Goal: Information Seeking & Learning: Learn about a topic

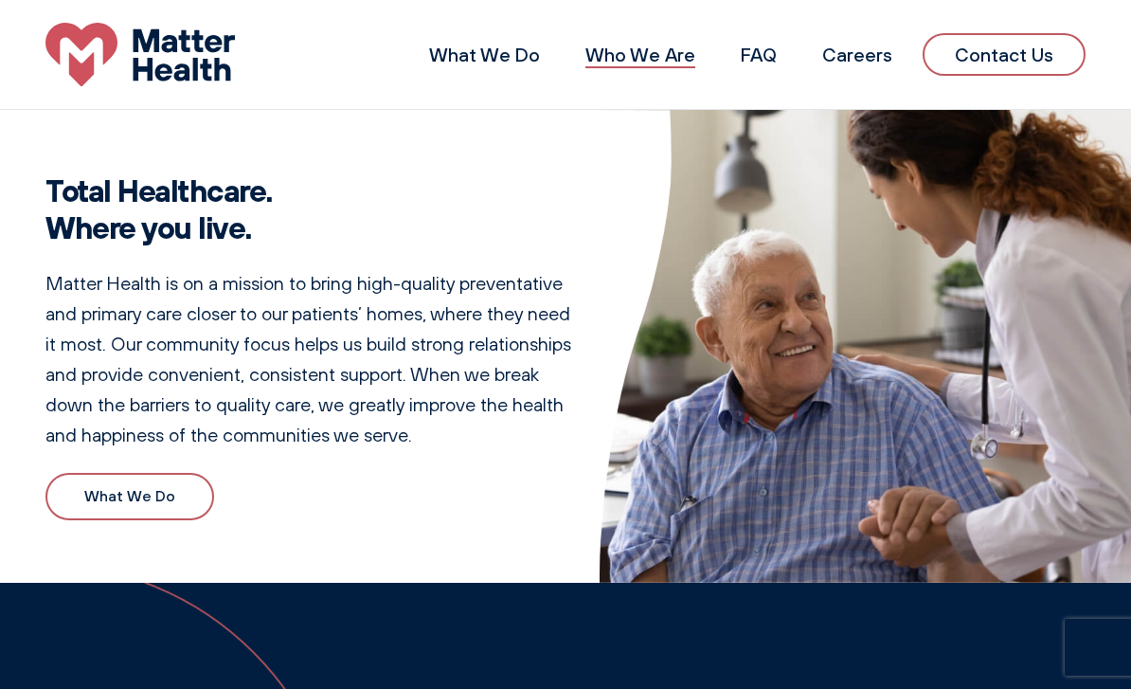
click at [631, 65] on link "Who We Are" at bounding box center [640, 55] width 110 height 24
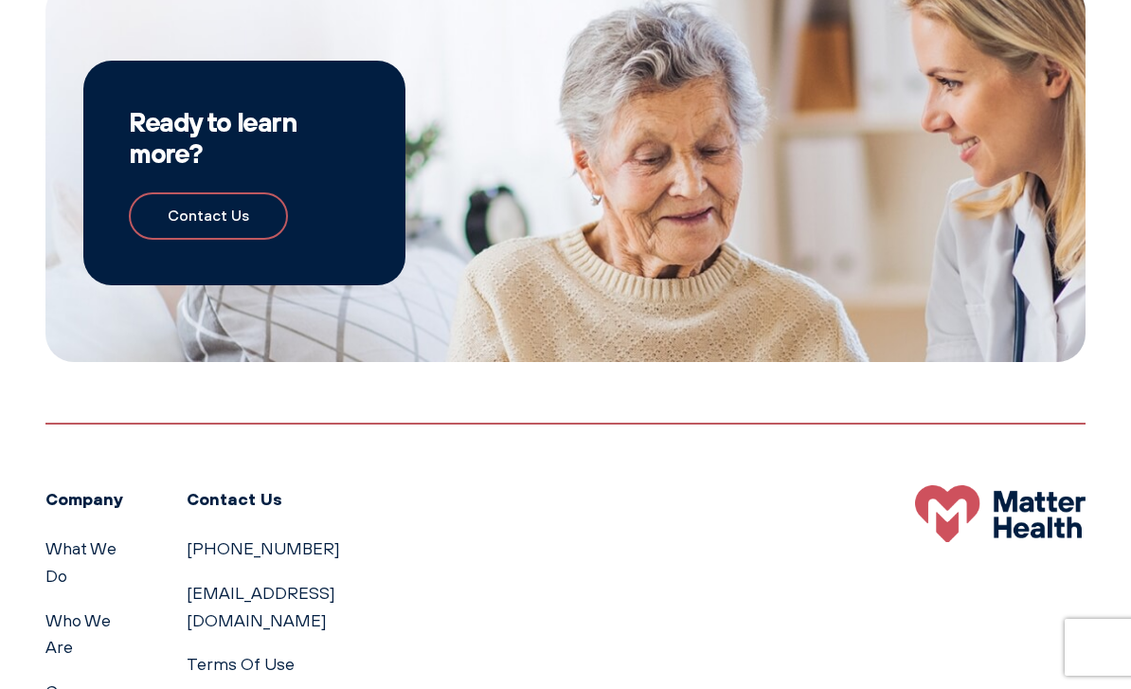
scroll to position [1621, 0]
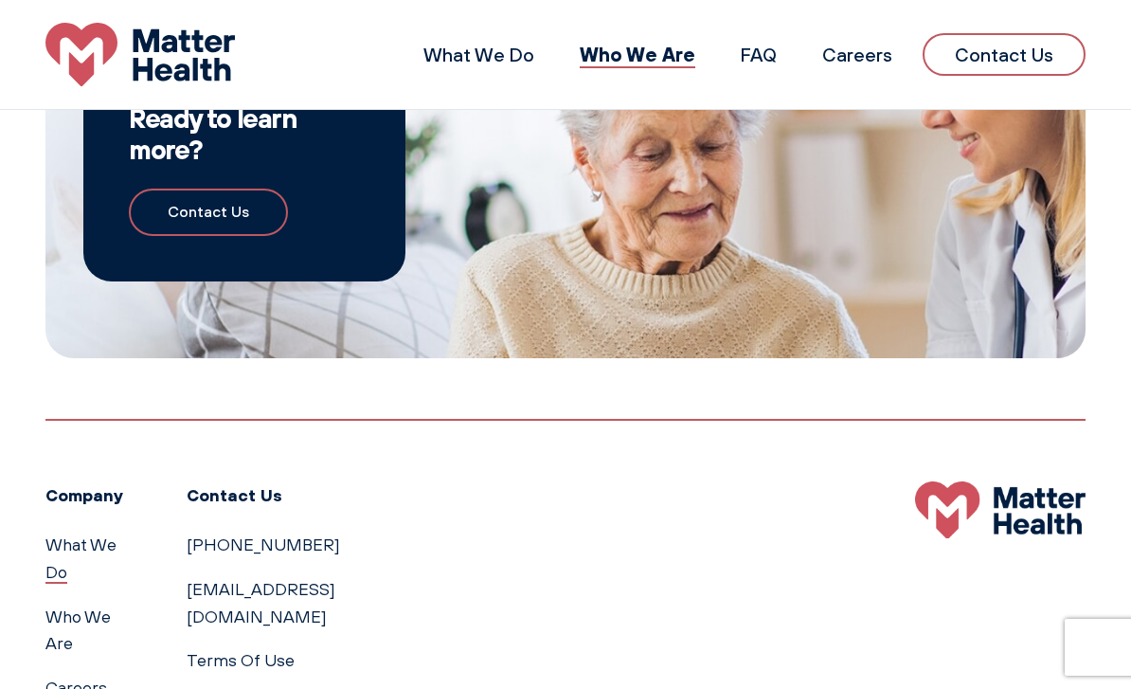
click at [78, 536] on link "What We Do" at bounding box center [80, 557] width 71 height 47
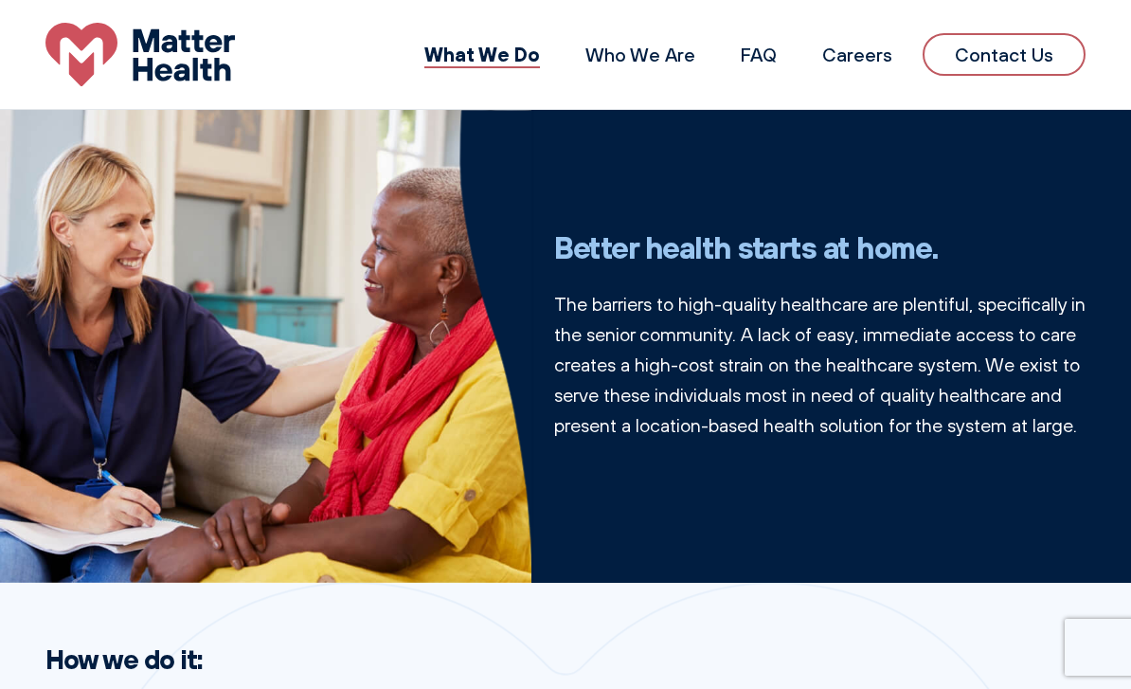
click at [746, 37] on li "FAQ" at bounding box center [758, 54] width 66 height 45
click at [777, 53] on link "FAQ" at bounding box center [759, 55] width 36 height 24
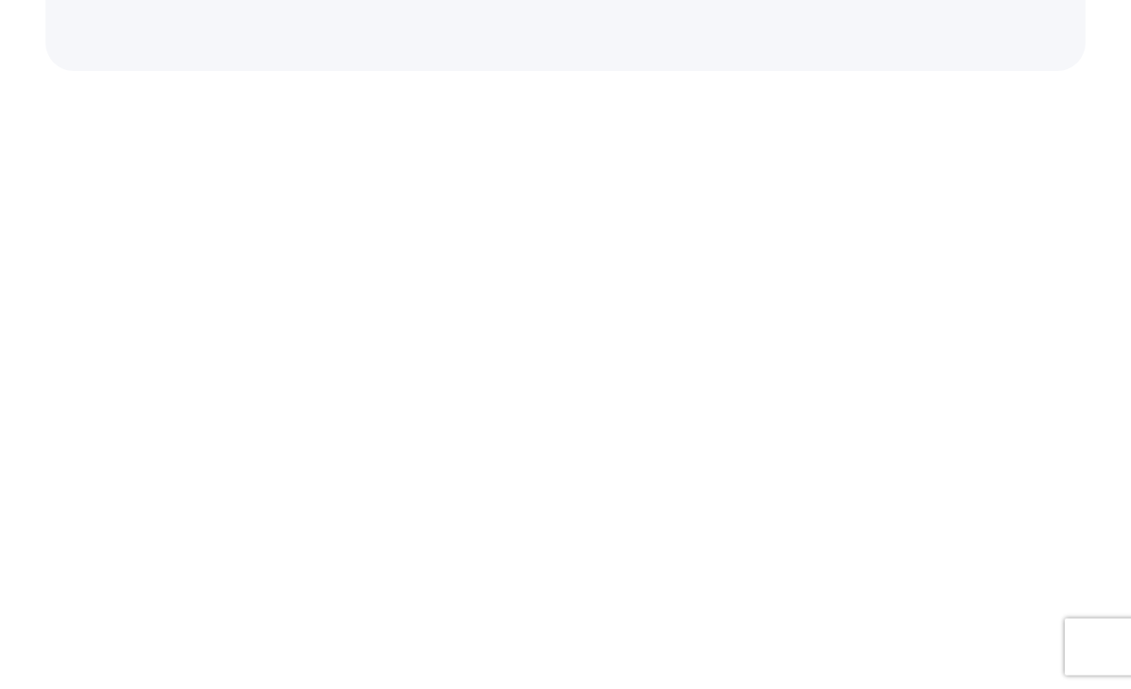
scroll to position [1582, 0]
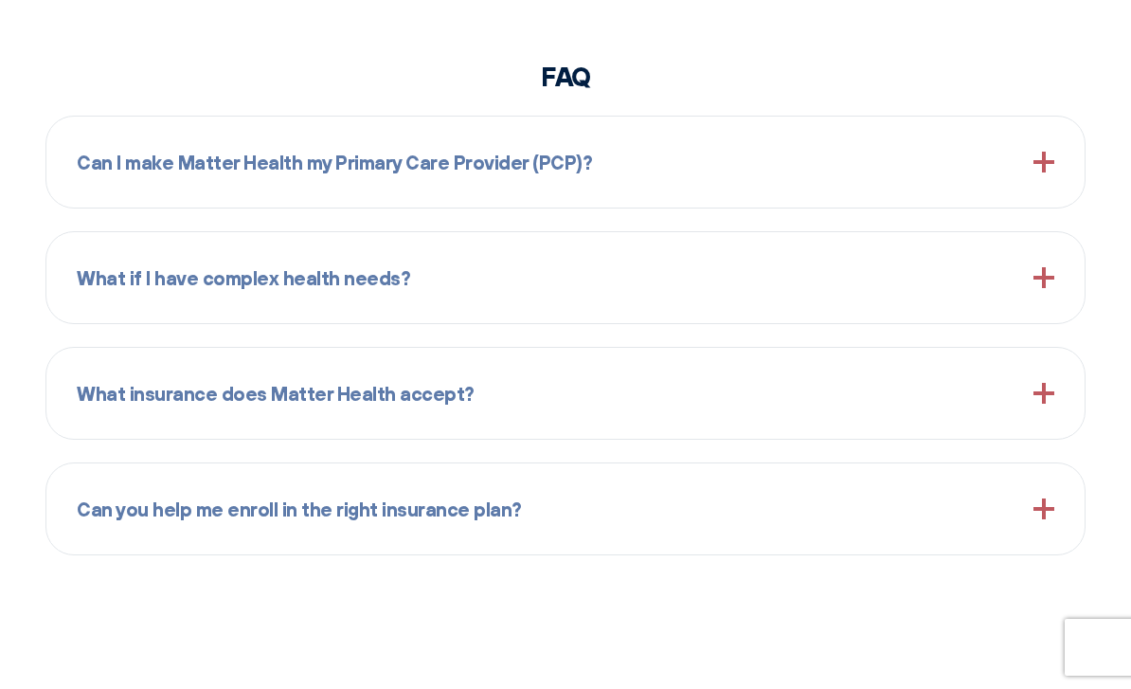
click at [188, 152] on span "Can I make Matter Health my Primary Care Provider (PCP)?" at bounding box center [334, 162] width 515 height 30
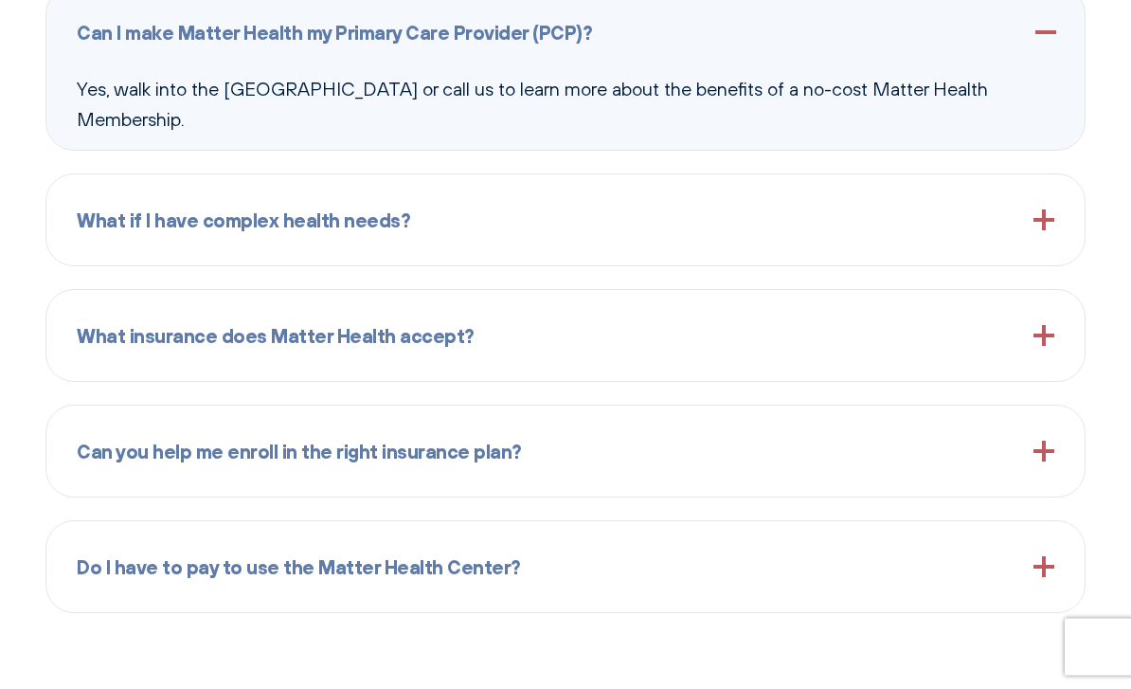
scroll to position [1713, 0]
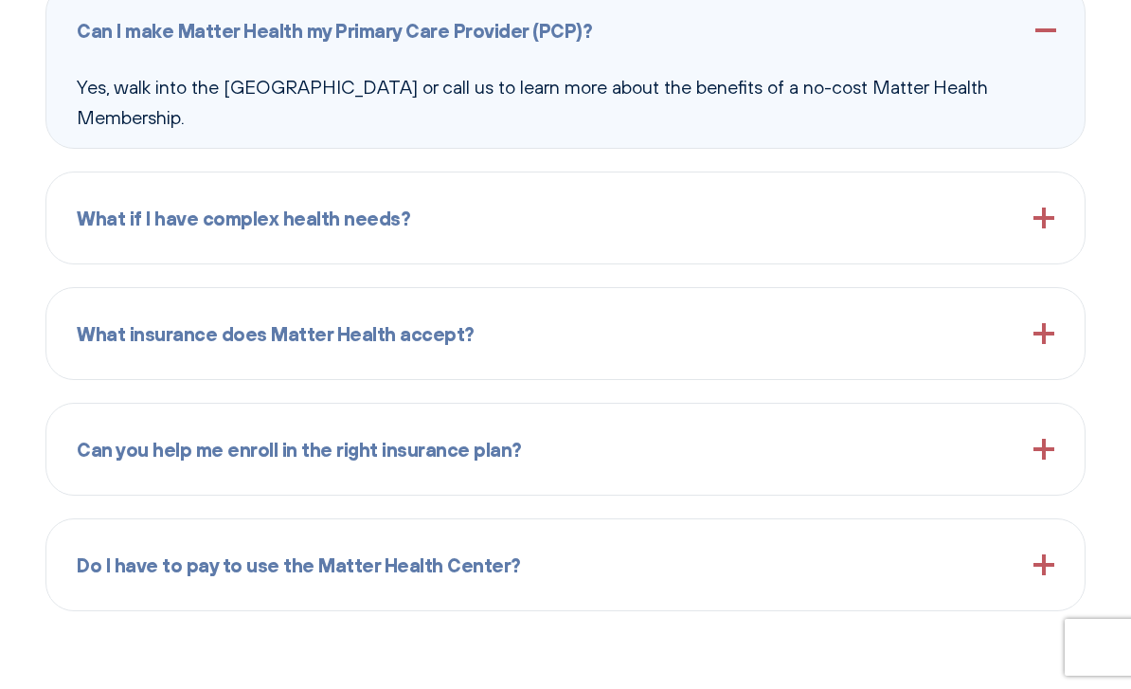
click at [111, 229] on span "What if I have complex health needs?" at bounding box center [243, 218] width 333 height 30
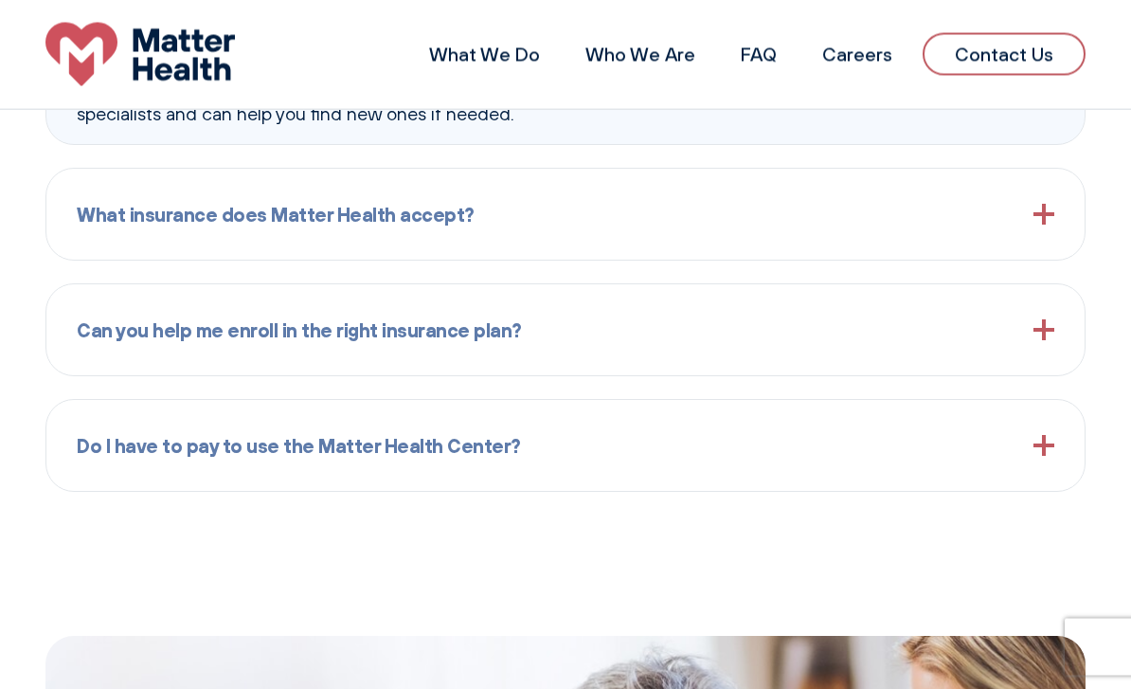
click at [113, 213] on span "What insurance does Matter Health accept?" at bounding box center [276, 215] width 398 height 30
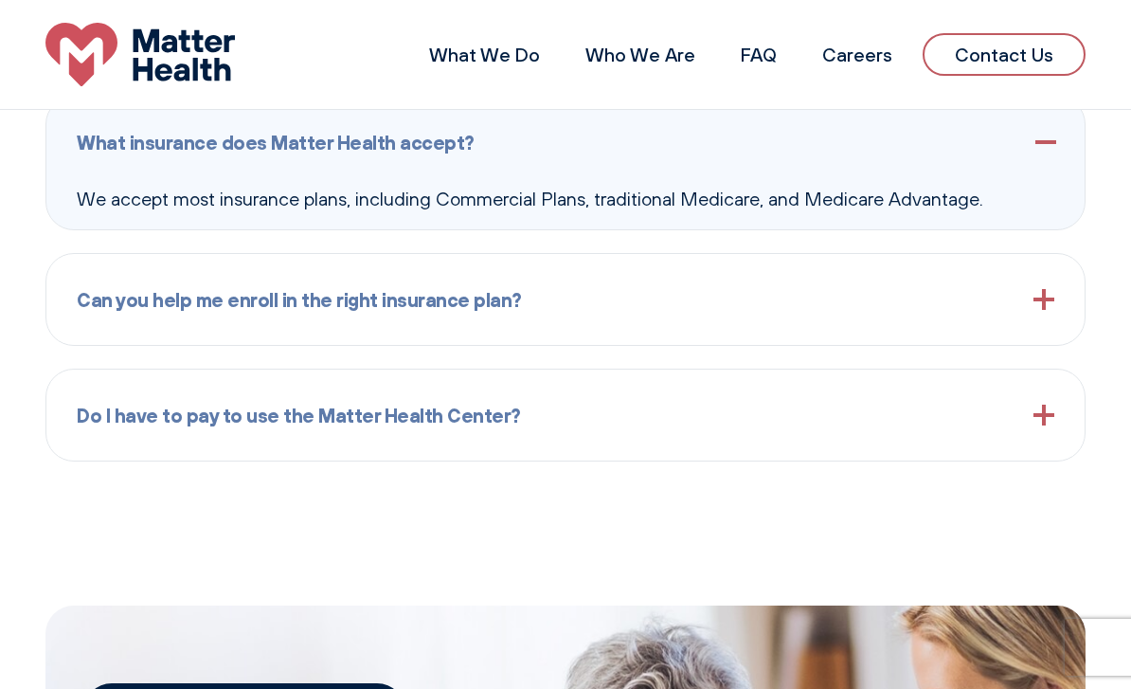
click at [181, 317] on div "Can you help me enroll in the right insurance plan?" at bounding box center [565, 299] width 977 height 61
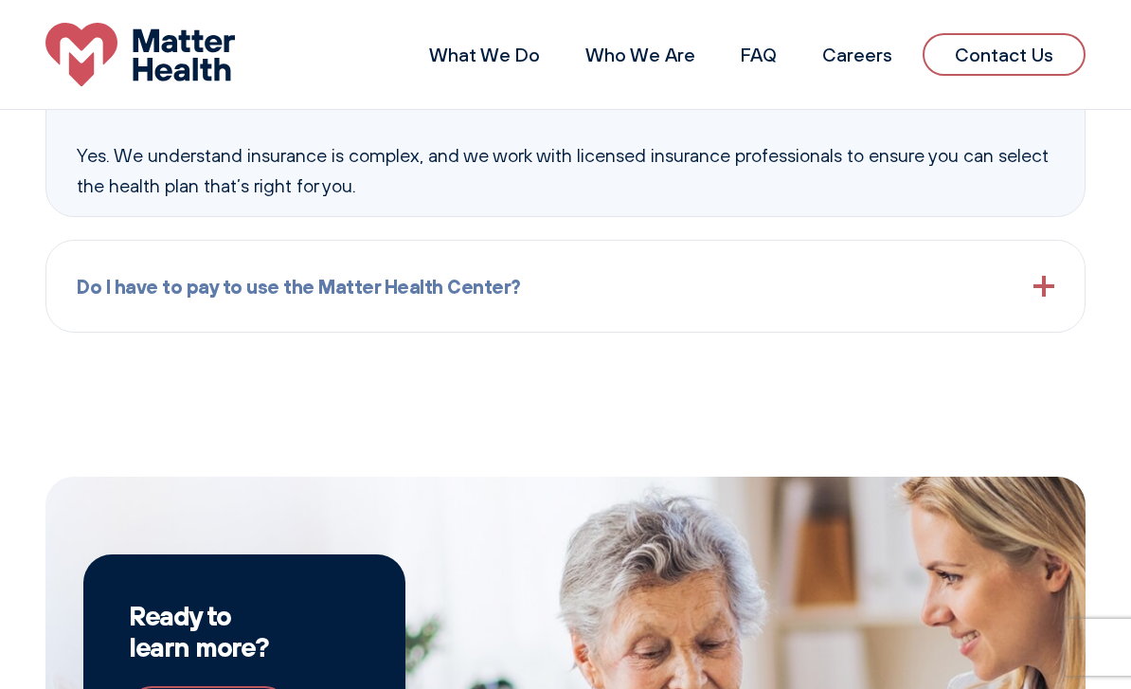
scroll to position [1907, 0]
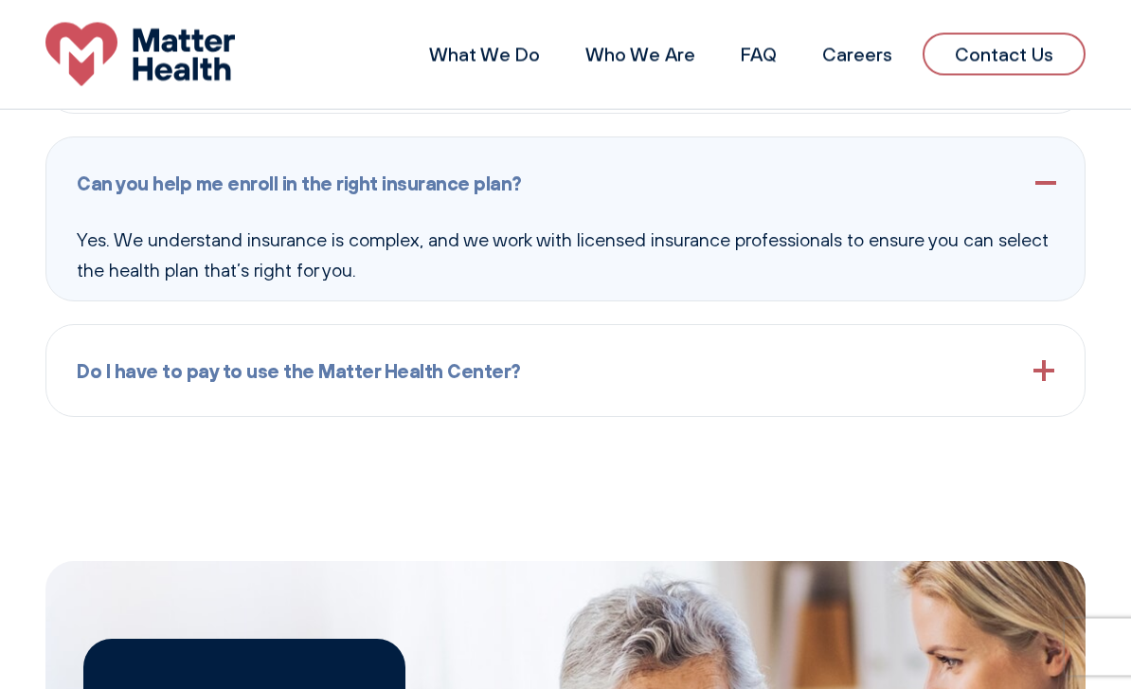
click at [139, 368] on span "Do I have to pay to use the Matter Health Center?" at bounding box center [299, 371] width 444 height 30
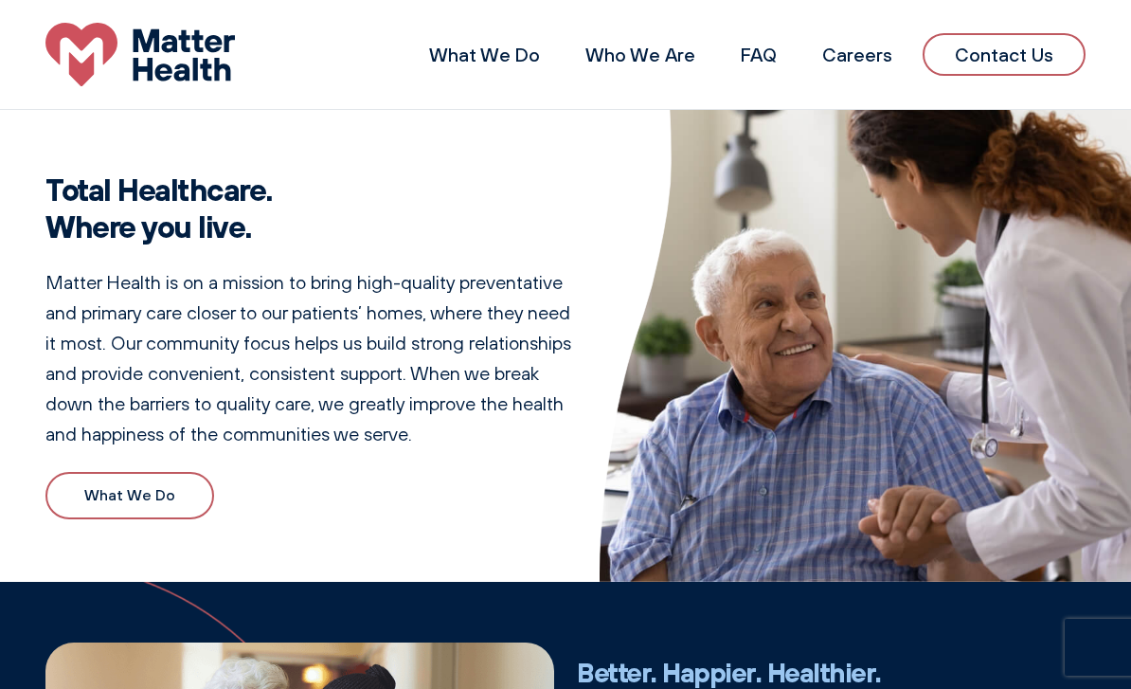
scroll to position [0, 0]
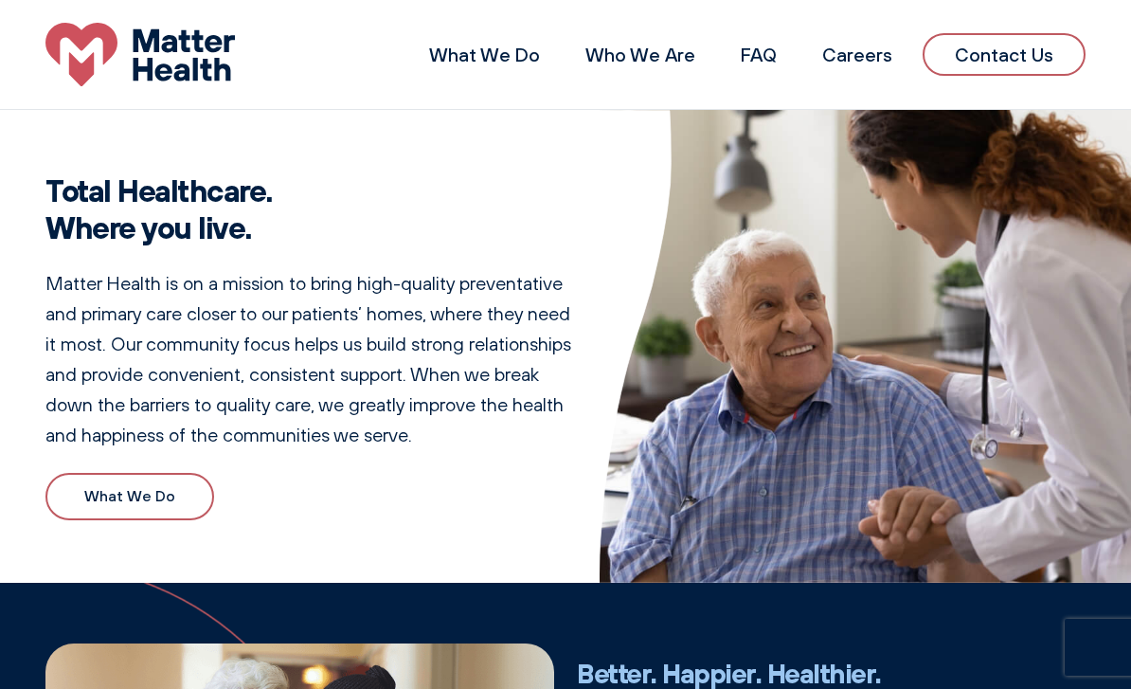
click at [158, 57] on img at bounding box center [139, 54] width 189 height 63
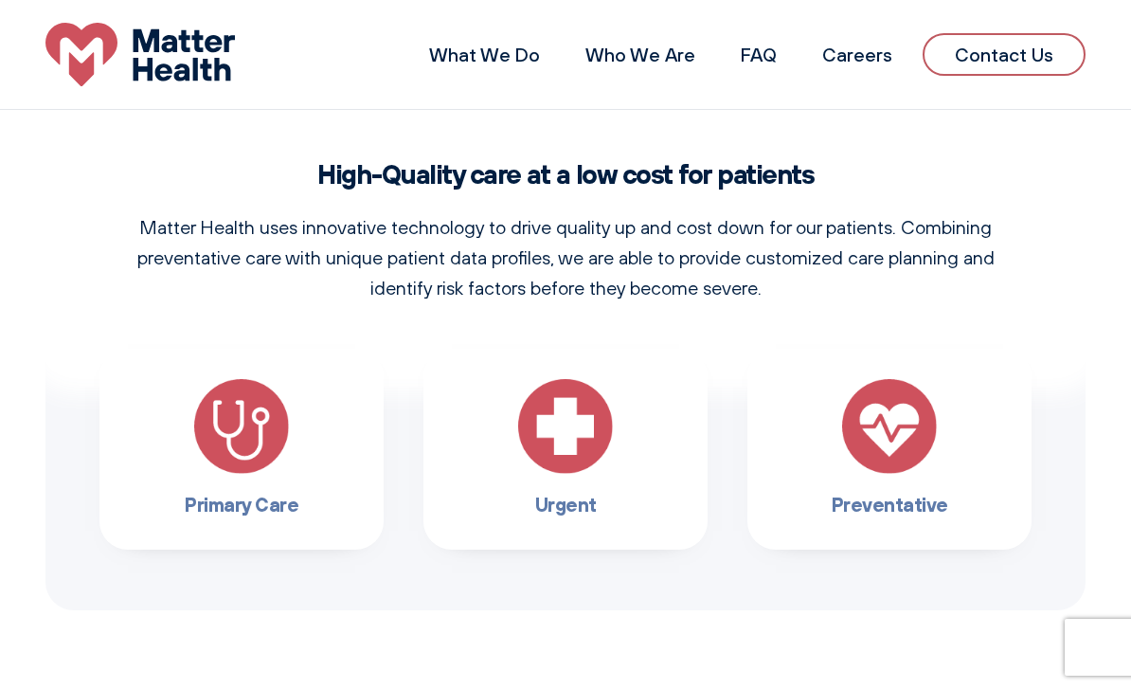
scroll to position [886, 0]
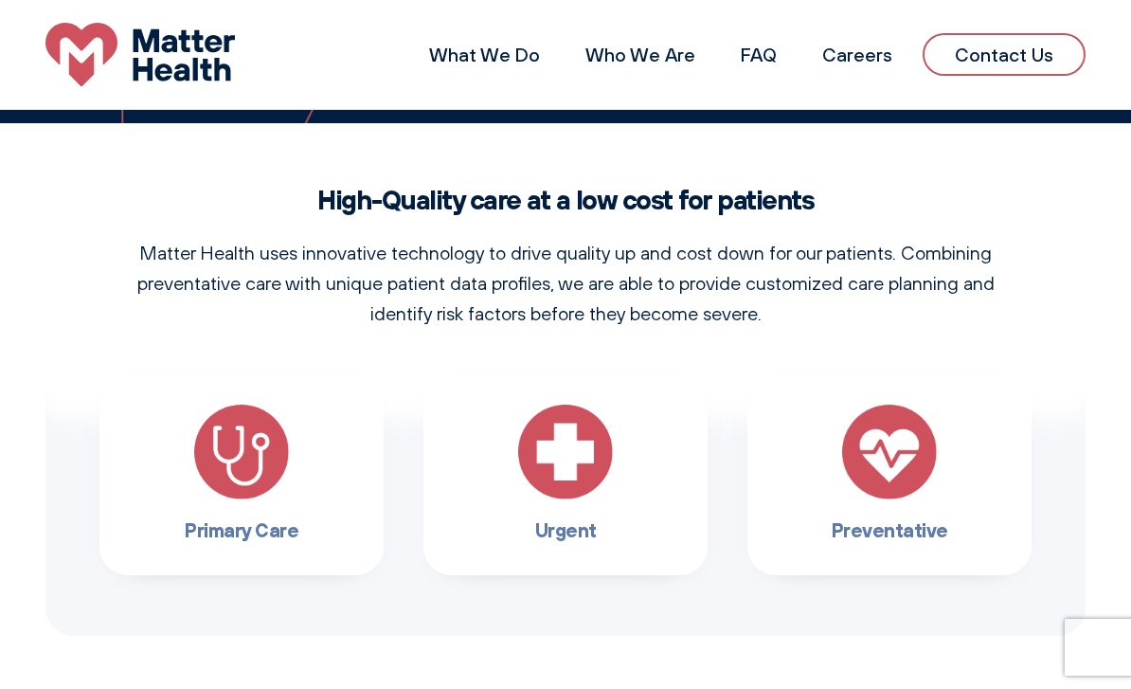
click at [264, 444] on img at bounding box center [241, 451] width 95 height 95
click at [271, 469] on img at bounding box center [241, 451] width 95 height 95
click at [218, 497] on img at bounding box center [241, 451] width 95 height 95
click at [234, 497] on img at bounding box center [241, 451] width 95 height 95
click at [546, 470] on img at bounding box center [565, 451] width 95 height 95
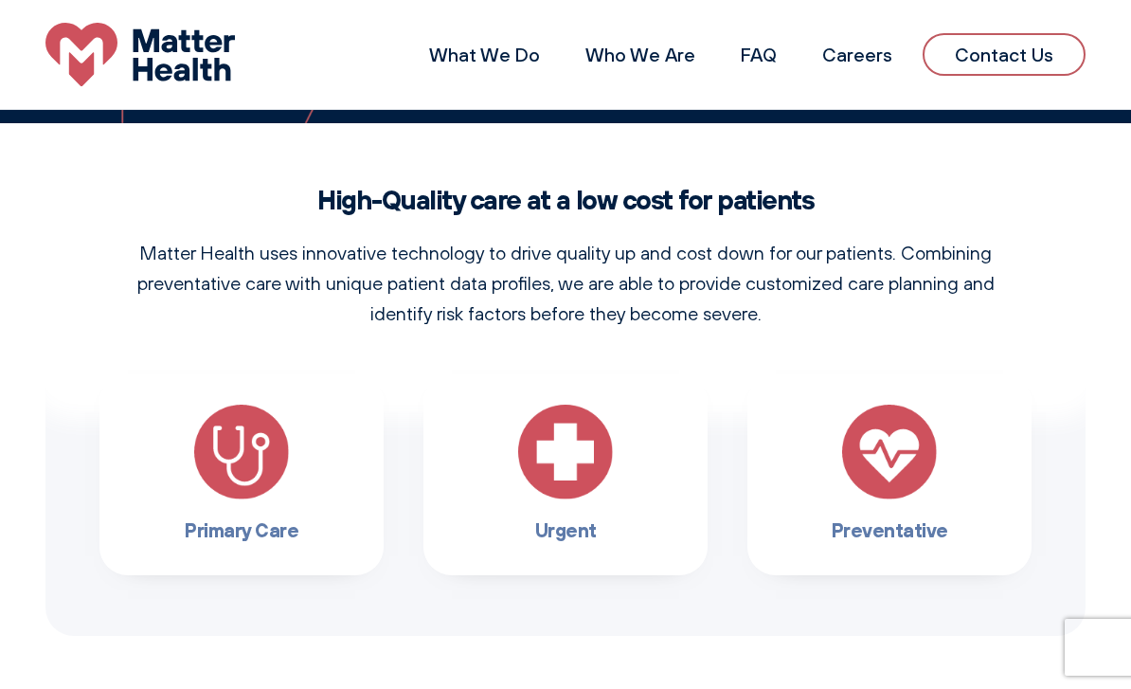
click at [888, 462] on img at bounding box center [889, 451] width 95 height 95
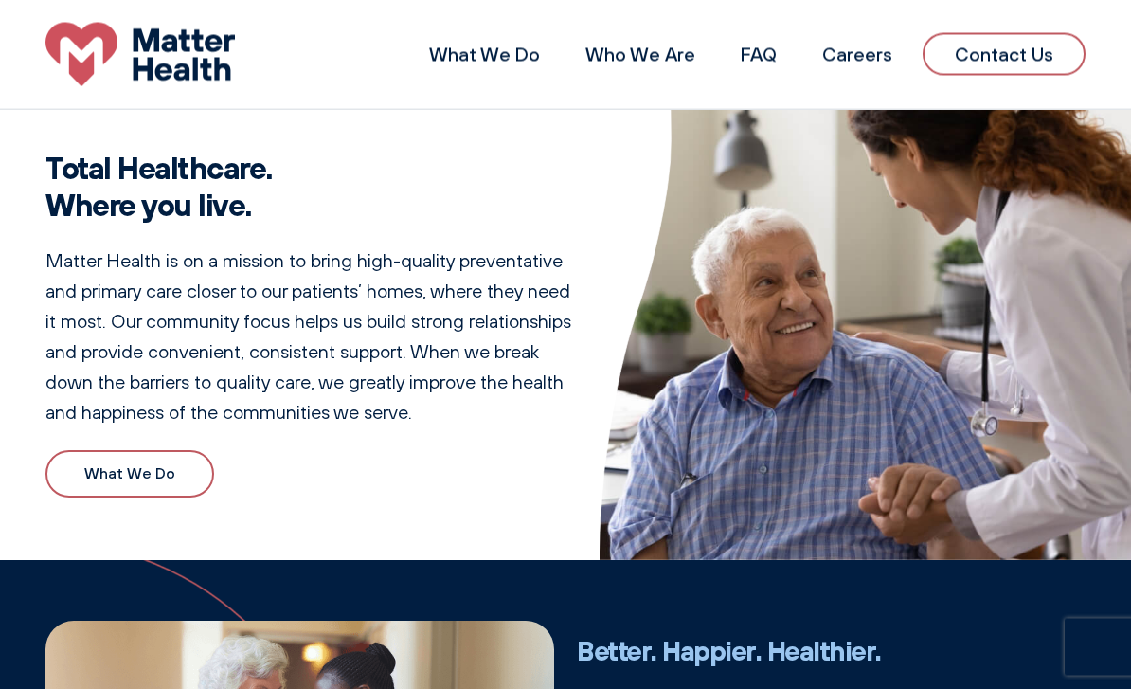
scroll to position [0, 0]
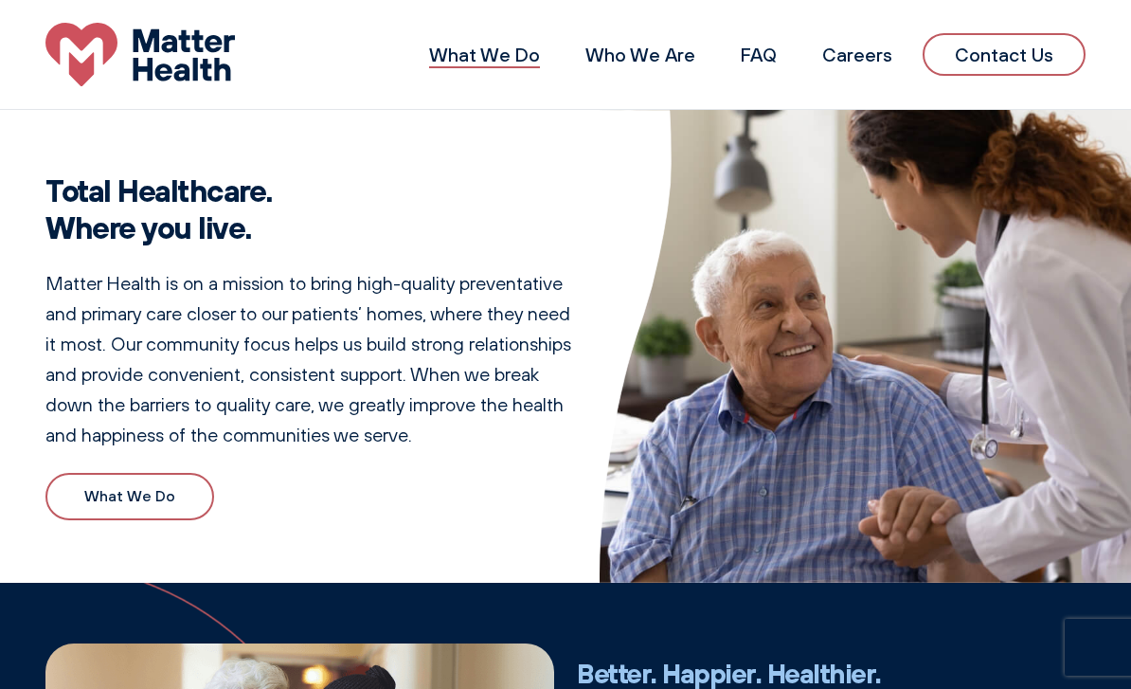
click at [461, 65] on link "What We Do" at bounding box center [484, 55] width 111 height 24
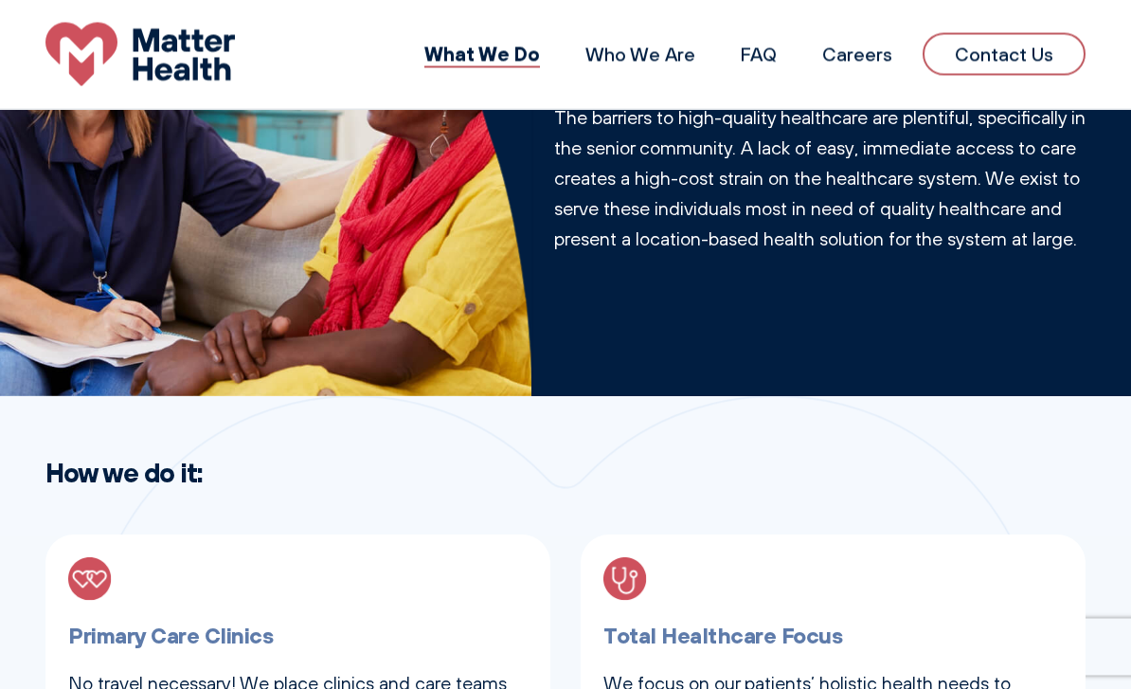
scroll to position [162, 0]
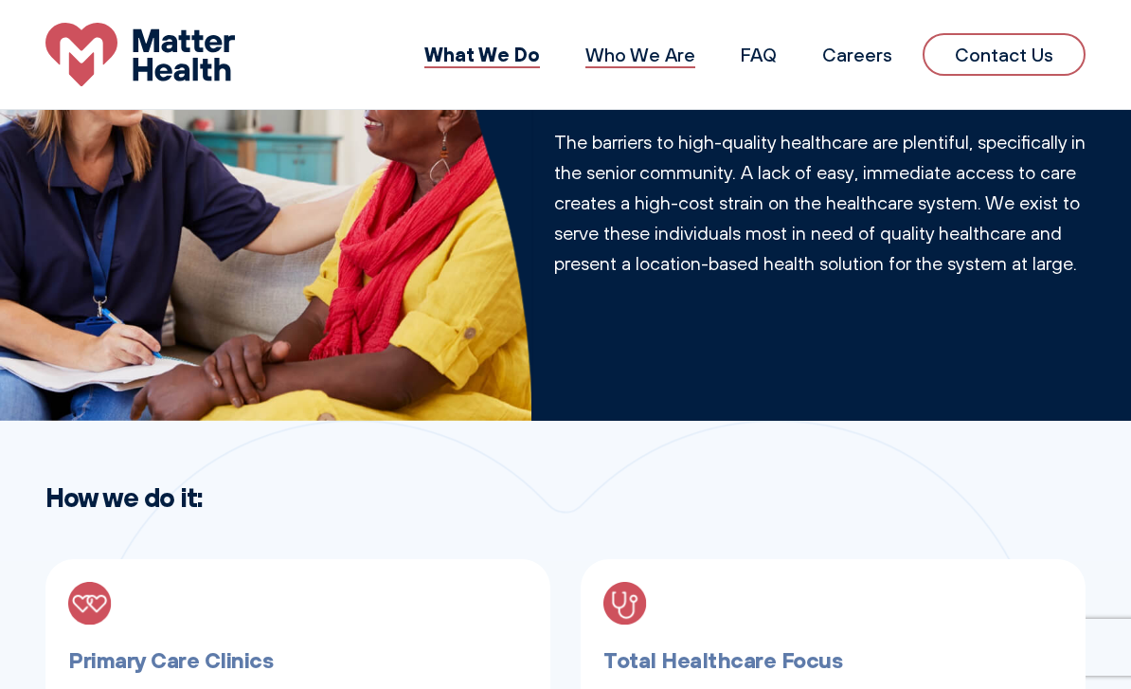
click at [618, 63] on link "Who We Are" at bounding box center [640, 55] width 110 height 24
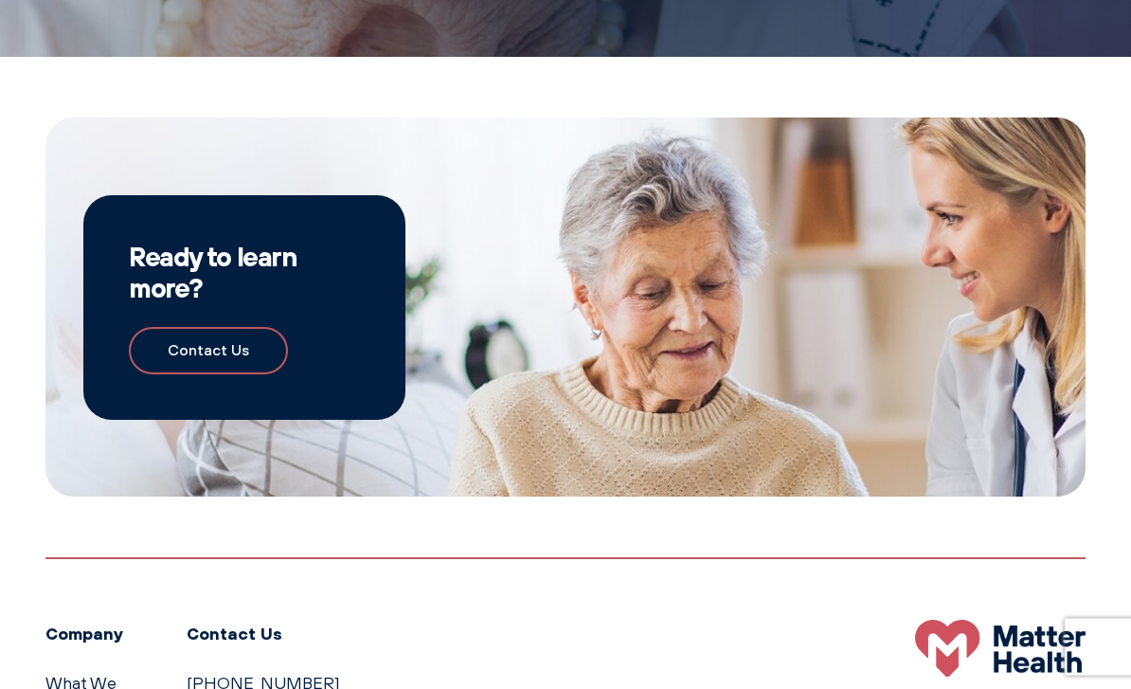
scroll to position [1621, 0]
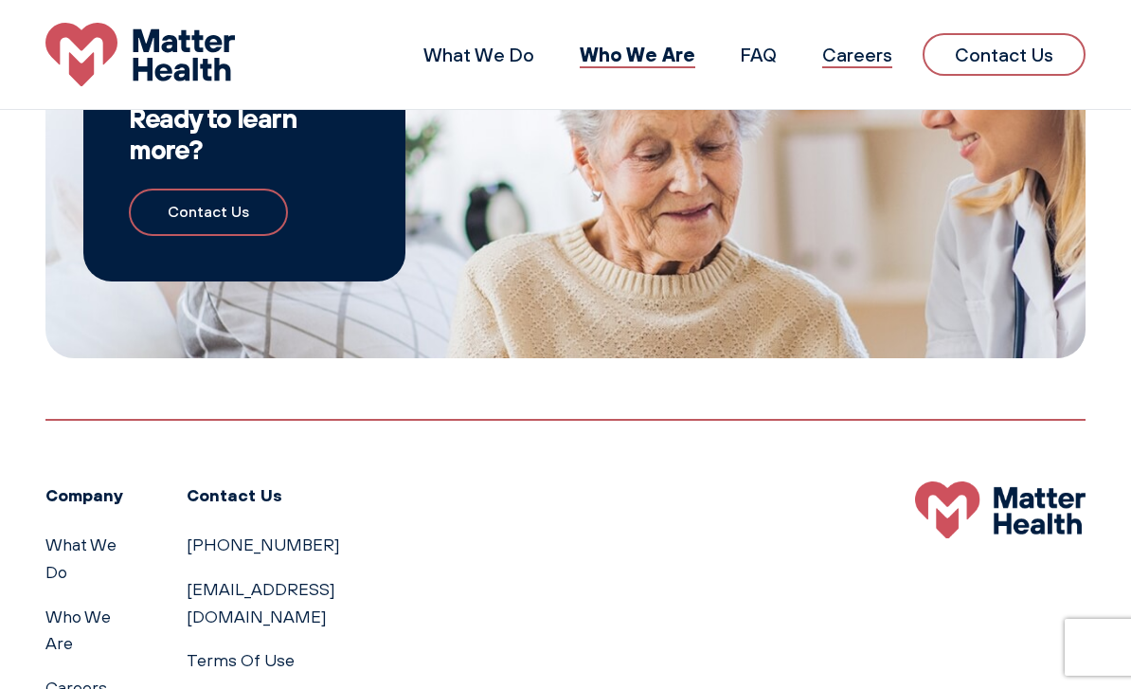
click at [887, 43] on link "Careers" at bounding box center [857, 55] width 70 height 24
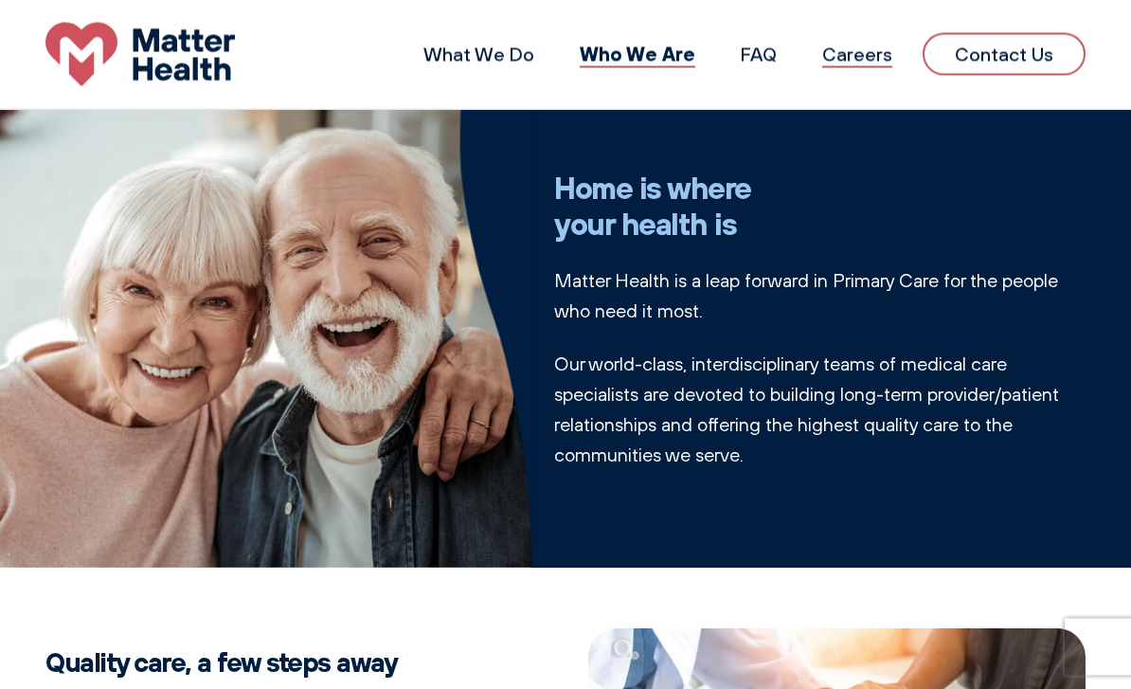
scroll to position [0, 0]
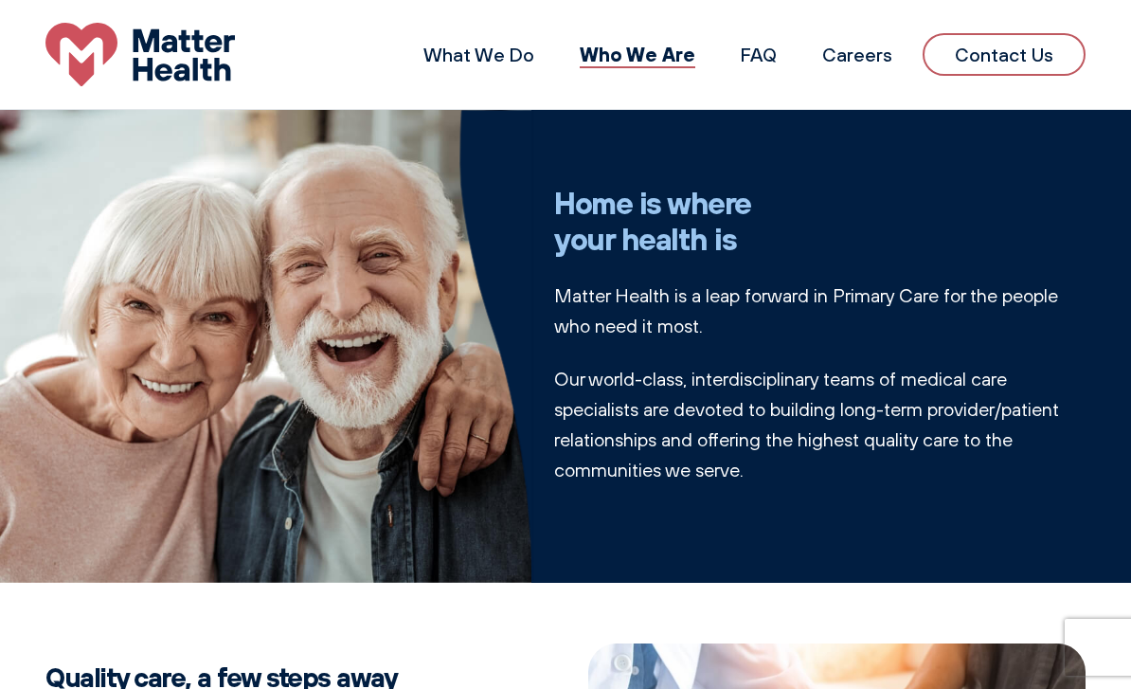
click at [170, 45] on img at bounding box center [139, 54] width 189 height 63
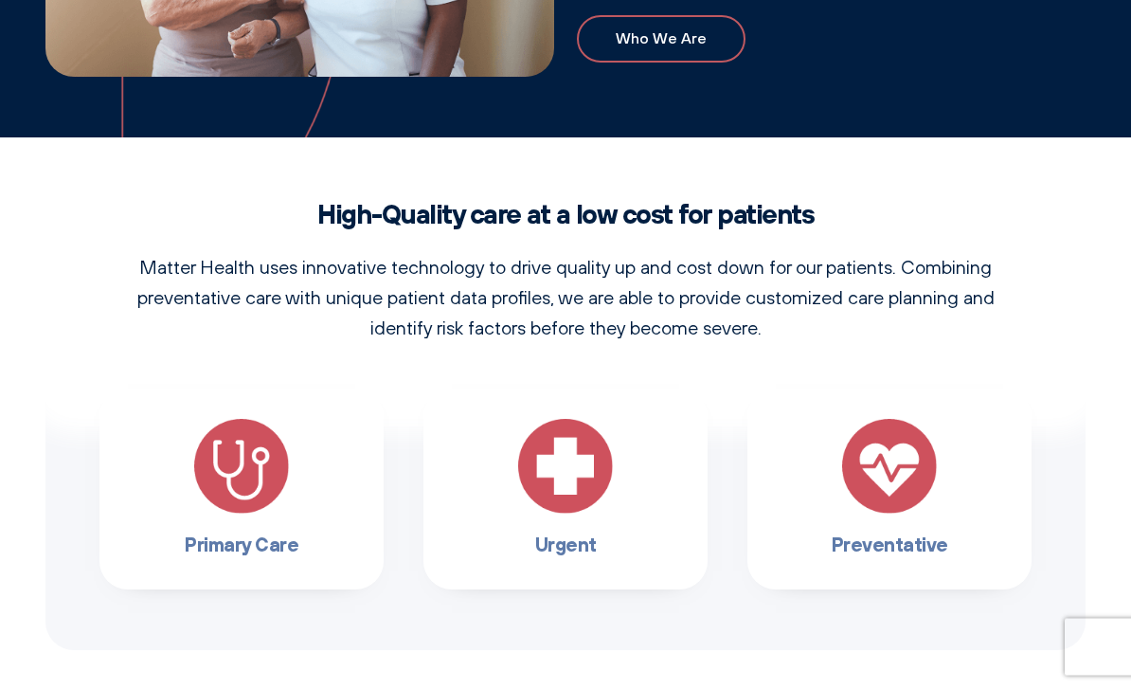
scroll to position [876, 0]
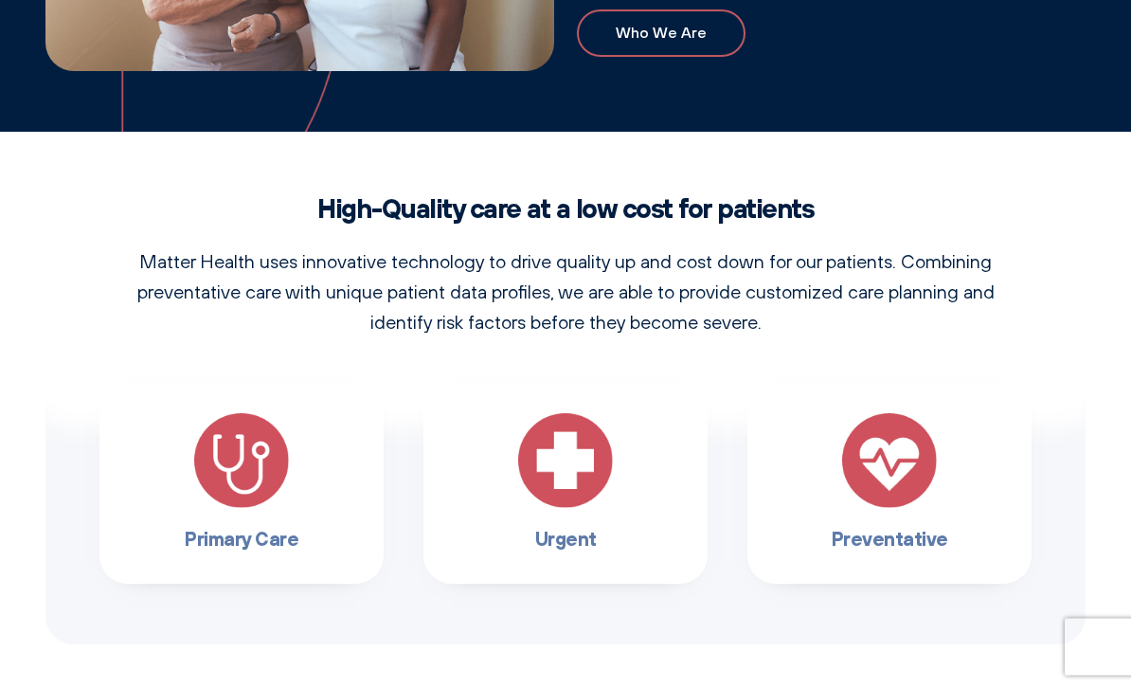
click at [533, 451] on img at bounding box center [565, 461] width 95 height 95
click at [524, 507] on img at bounding box center [565, 461] width 95 height 95
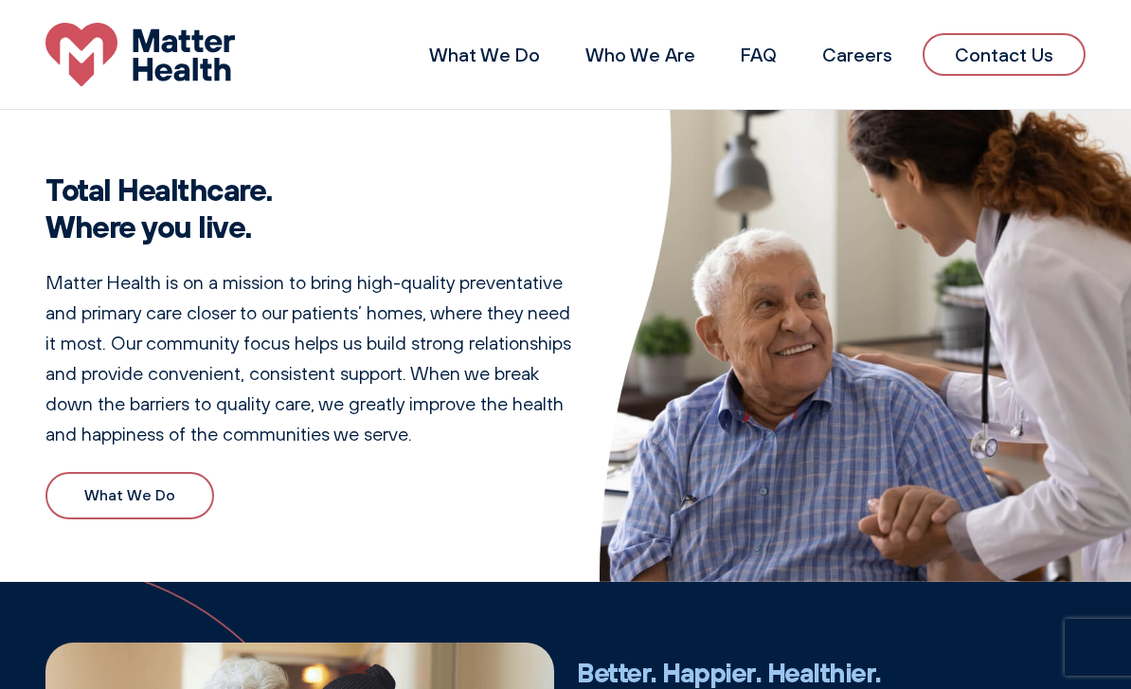
scroll to position [0, 0]
